Goal: Information Seeking & Learning: Learn about a topic

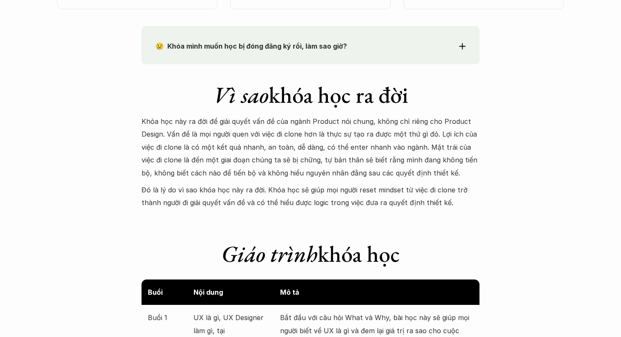
scroll to position [752, 0]
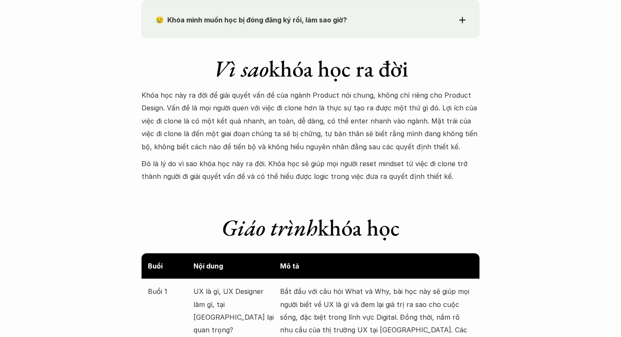
click at [378, 113] on p "Khóa học này ra đời để giải quyết vấn đề của ngành Product nói chung, không chỉ…" at bounding box center [311, 121] width 338 height 64
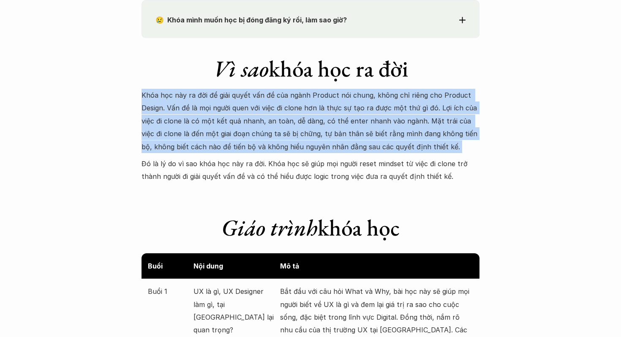
click at [378, 113] on p "Khóa học này ra đời để giải quyết vấn đề của ngành Product nói chung, không chỉ…" at bounding box center [311, 121] width 338 height 64
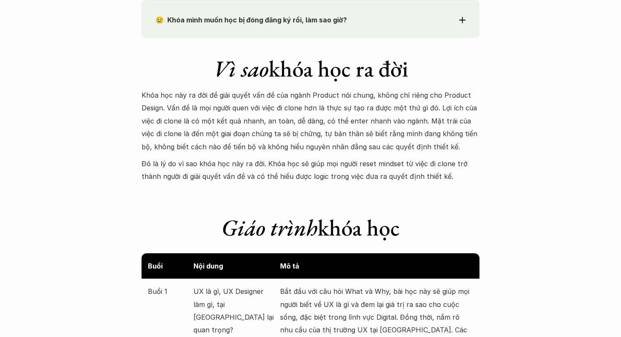
click at [378, 113] on p "Khóa học này ra đời để giải quyết vấn đề của ngành Product nói chung, không chỉ…" at bounding box center [311, 121] width 338 height 64
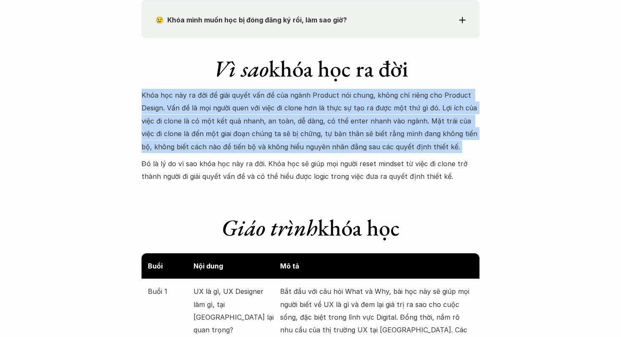
click at [378, 113] on p "Khóa học này ra đời để giải quyết vấn đề của ngành Product nói chung, không chỉ…" at bounding box center [311, 121] width 338 height 64
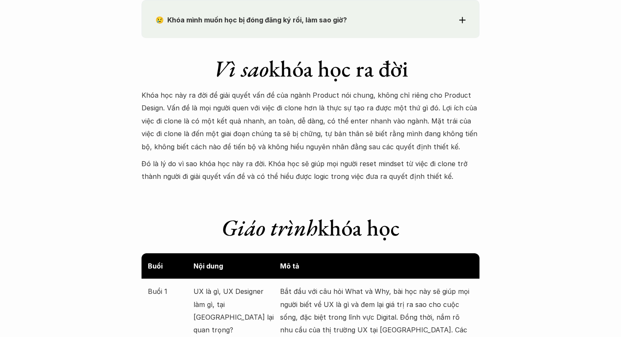
click at [378, 113] on p "Khóa học này ra đời để giải quyết vấn đề của ngành Product nói chung, không chỉ…" at bounding box center [311, 121] width 338 height 64
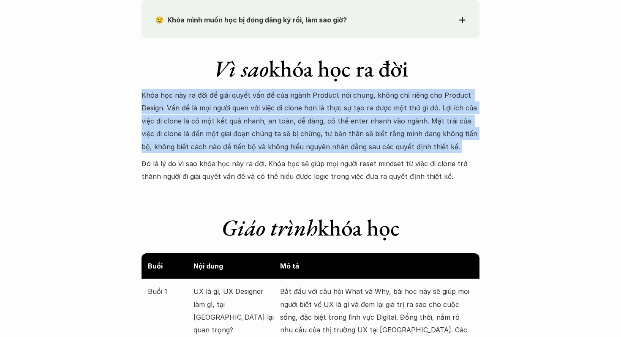
click at [378, 113] on p "Khóa học này ra đời để giải quyết vấn đề của ngành Product nói chung, không chỉ…" at bounding box center [311, 121] width 338 height 64
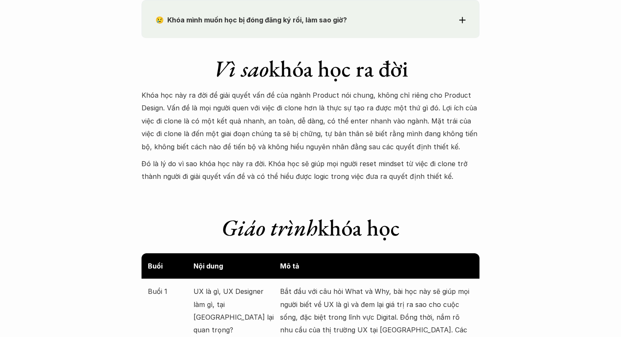
click at [378, 113] on p "Khóa học này ra đời để giải quyết vấn đề của ngành Product nói chung, không chỉ…" at bounding box center [311, 121] width 338 height 64
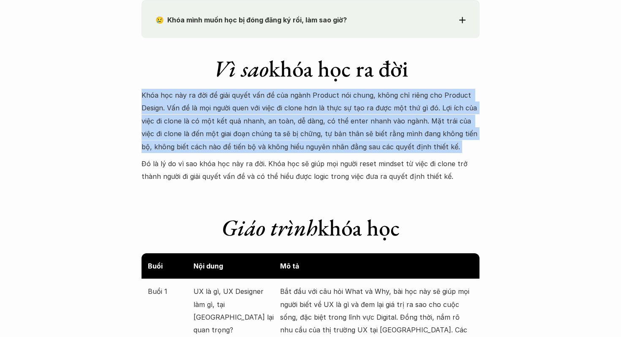
click at [378, 113] on p "Khóa học này ra đời để giải quyết vấn đề của ngành Product nói chung, không chỉ…" at bounding box center [311, 121] width 338 height 64
